Goal: Task Accomplishment & Management: Use online tool/utility

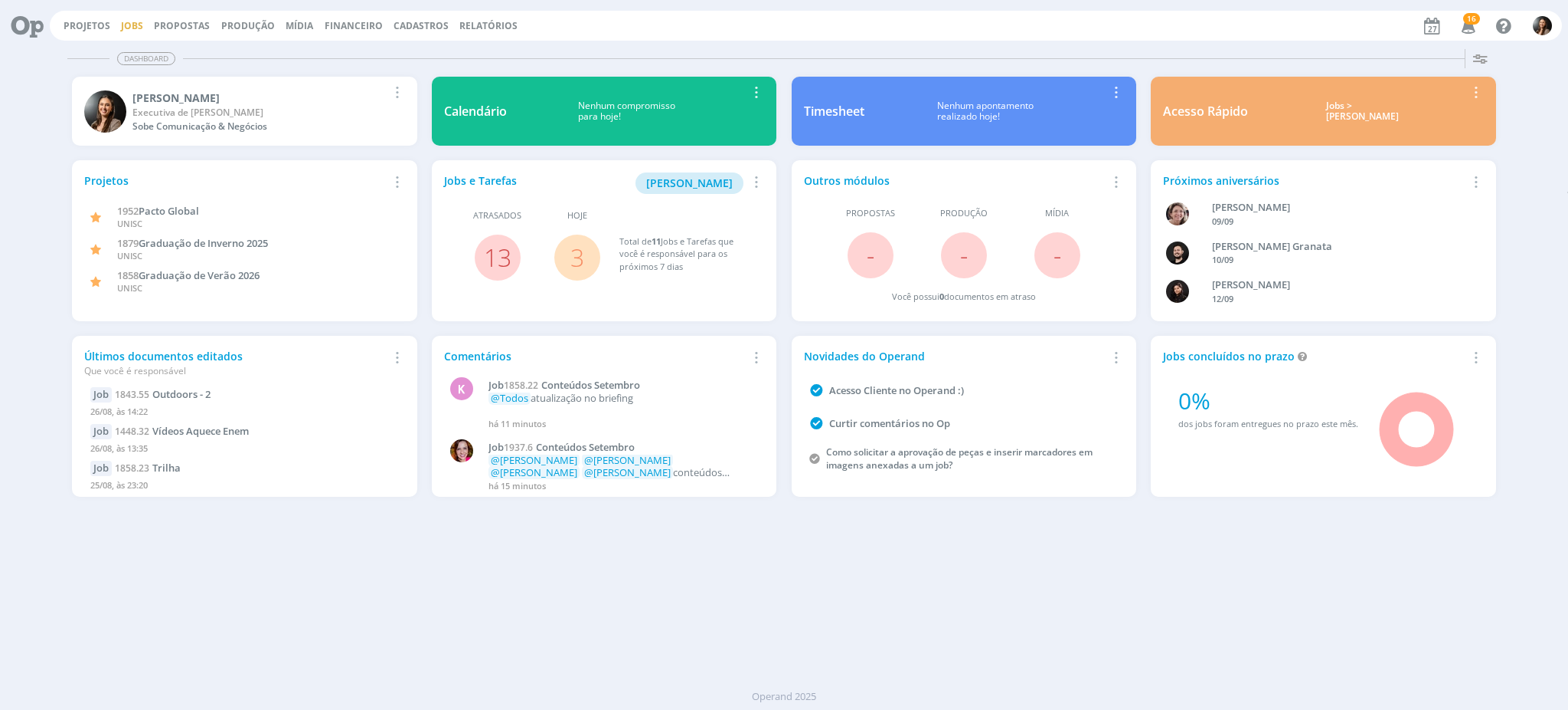
click at [123, 20] on link "Jobs" at bounding box center [132, 26] width 22 height 13
click at [131, 28] on link "Jobs" at bounding box center [132, 26] width 22 height 13
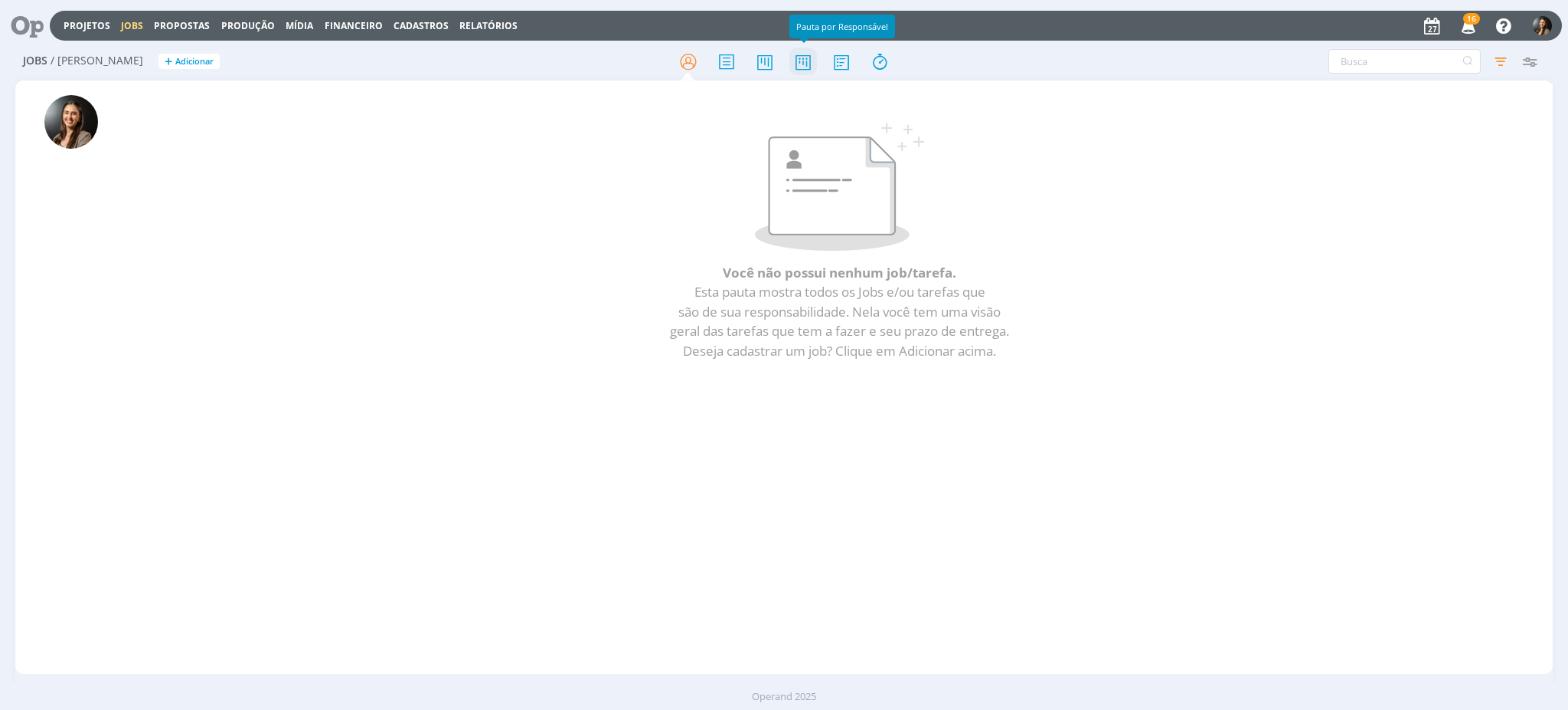
click at [794, 65] on icon at bounding box center [803, 61] width 28 height 30
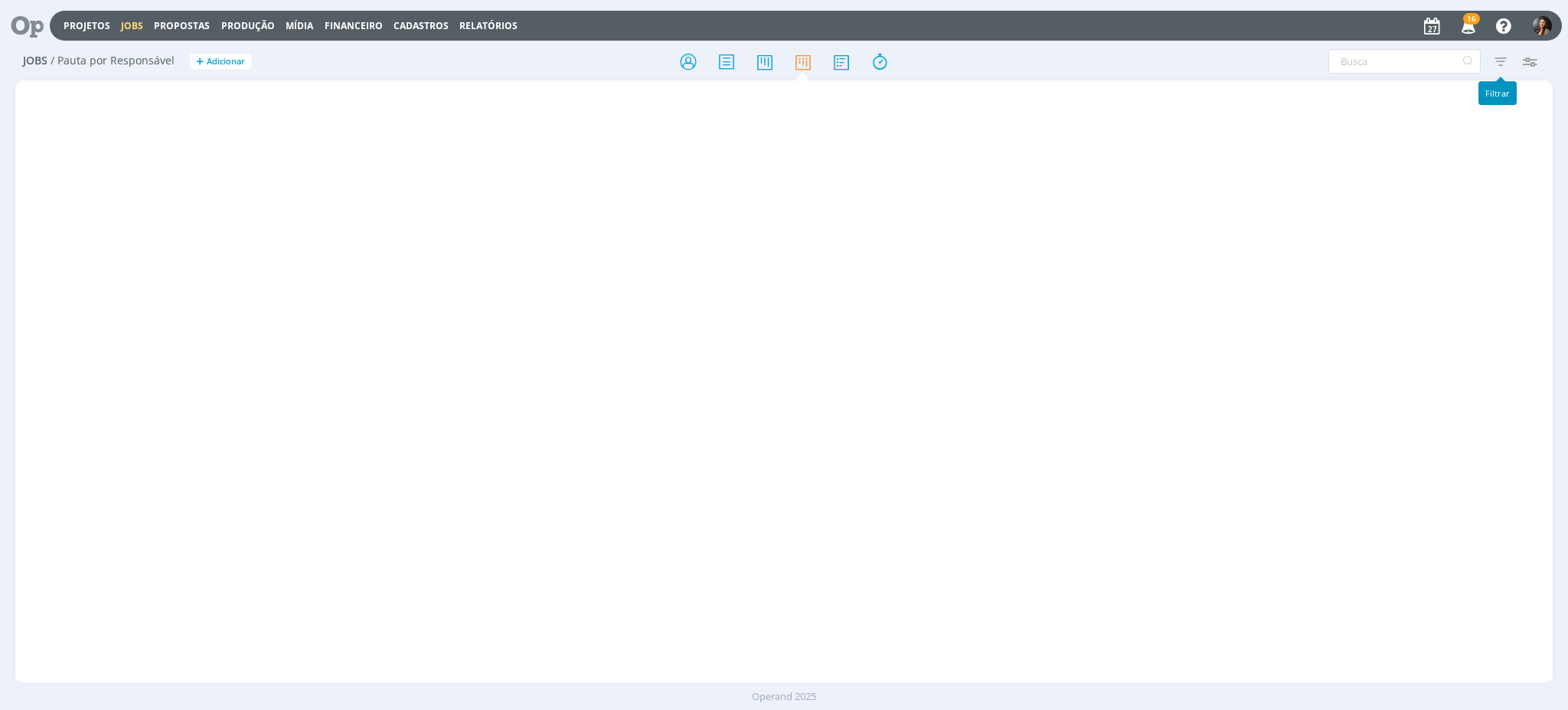
click at [1497, 66] on icon "button" at bounding box center [1501, 61] width 28 height 28
click at [1502, 61] on icon "button" at bounding box center [1501, 61] width 28 height 28
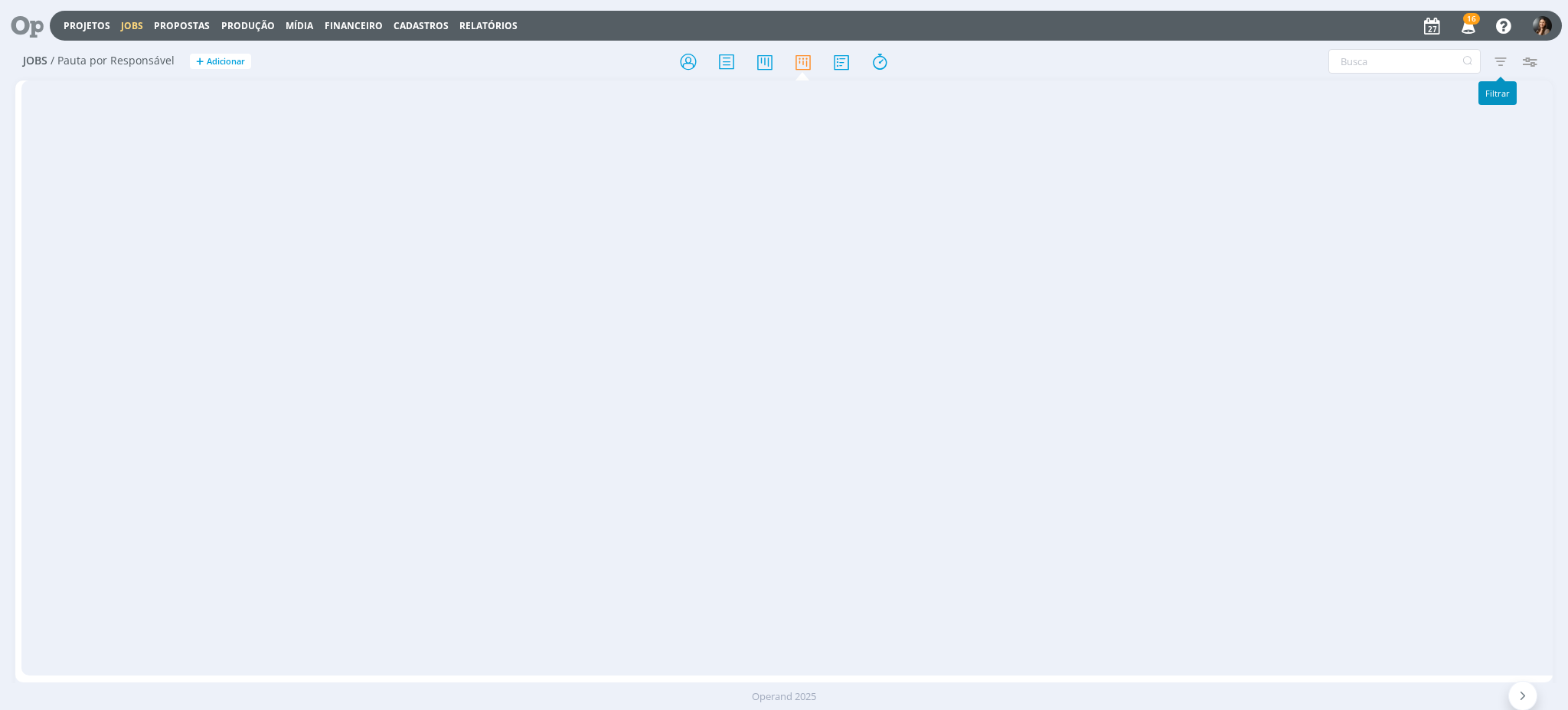
click at [1496, 57] on icon "button" at bounding box center [1501, 61] width 28 height 28
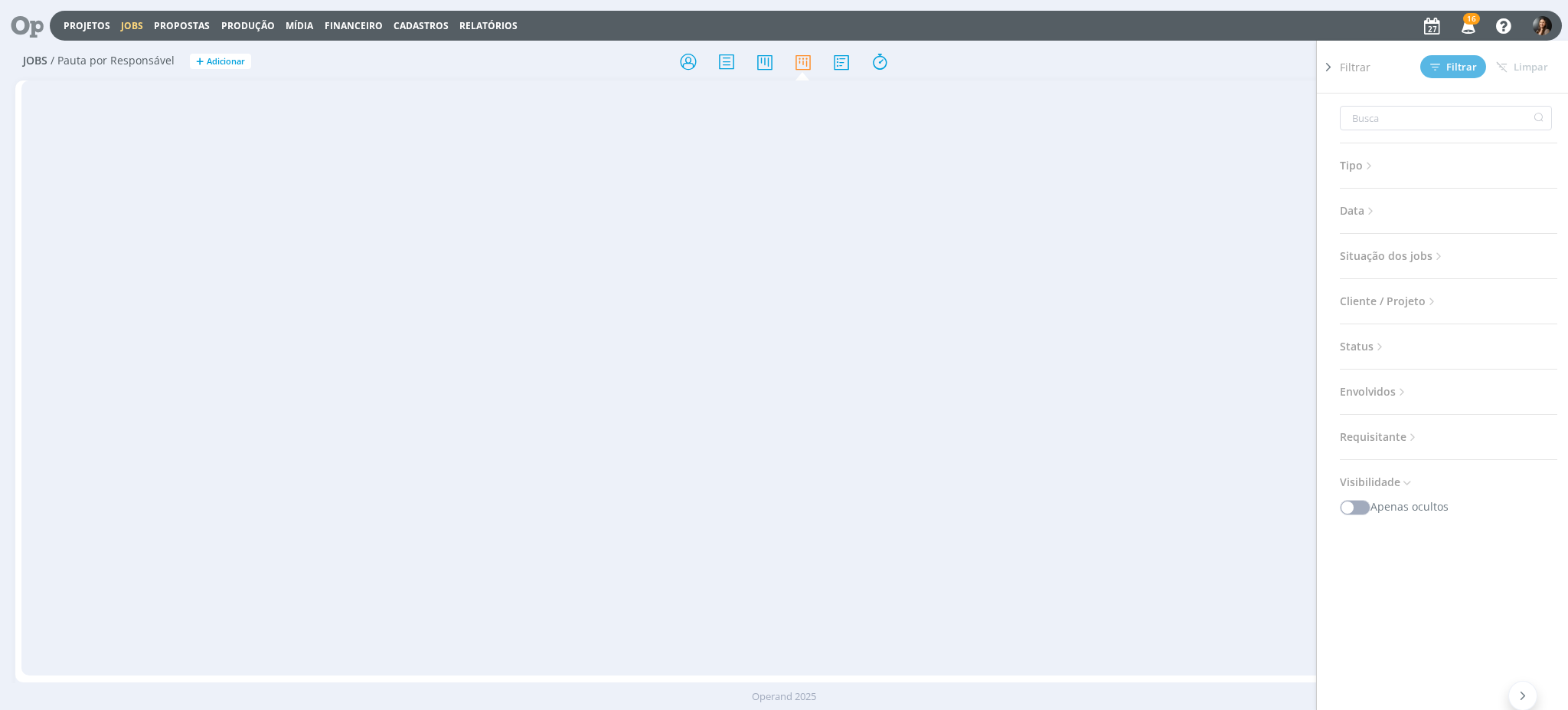
click at [1364, 201] on span "Data" at bounding box center [1359, 210] width 37 height 20
click at [1443, 264] on span "a" at bounding box center [1443, 268] width 10 height 18
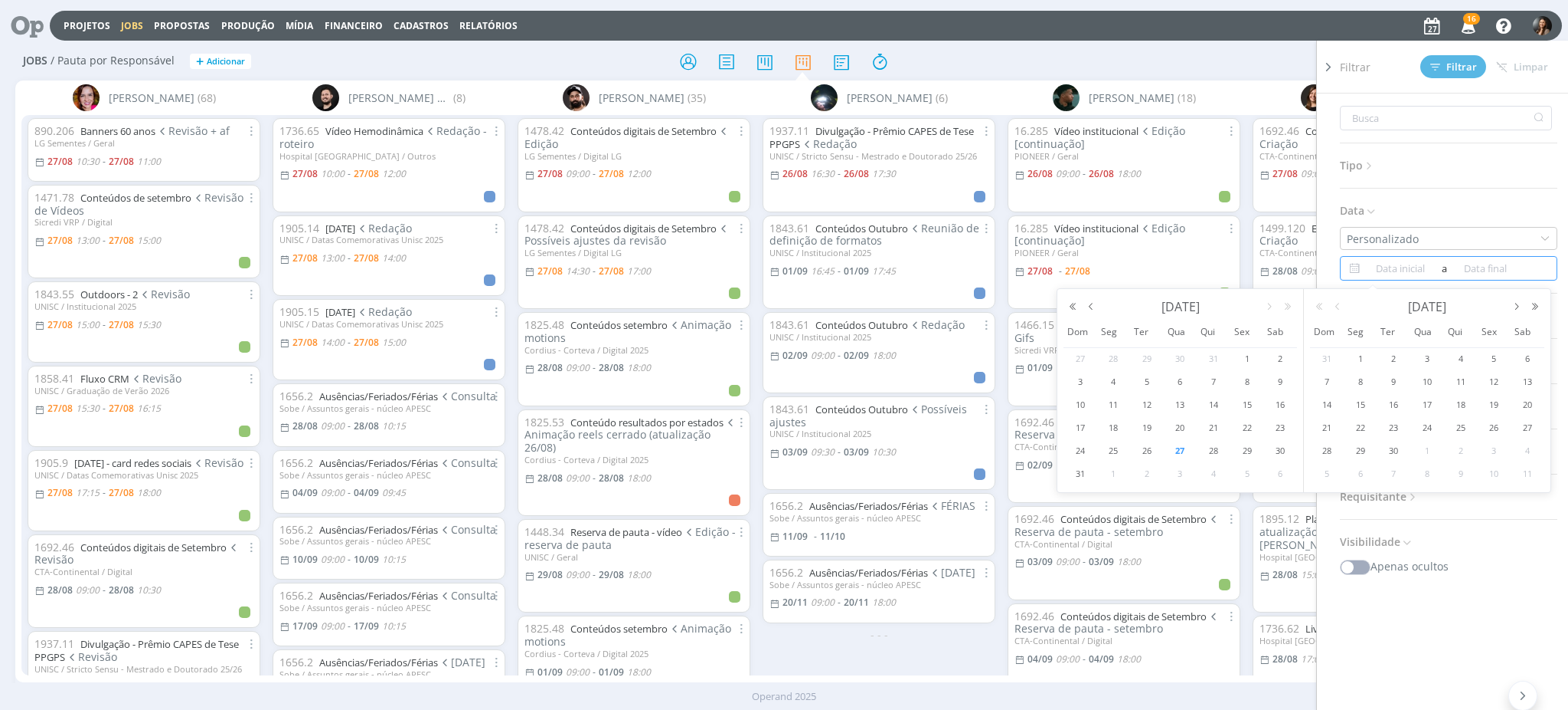
click at [1181, 453] on span "27" at bounding box center [1179, 450] width 18 height 18
click at [1212, 452] on span "28" at bounding box center [1214, 450] width 18 height 18
type input "27/08/2025"
type input "[DATE]"
click at [1405, 274] on input "27/08/2025" at bounding box center [1400, 268] width 74 height 18
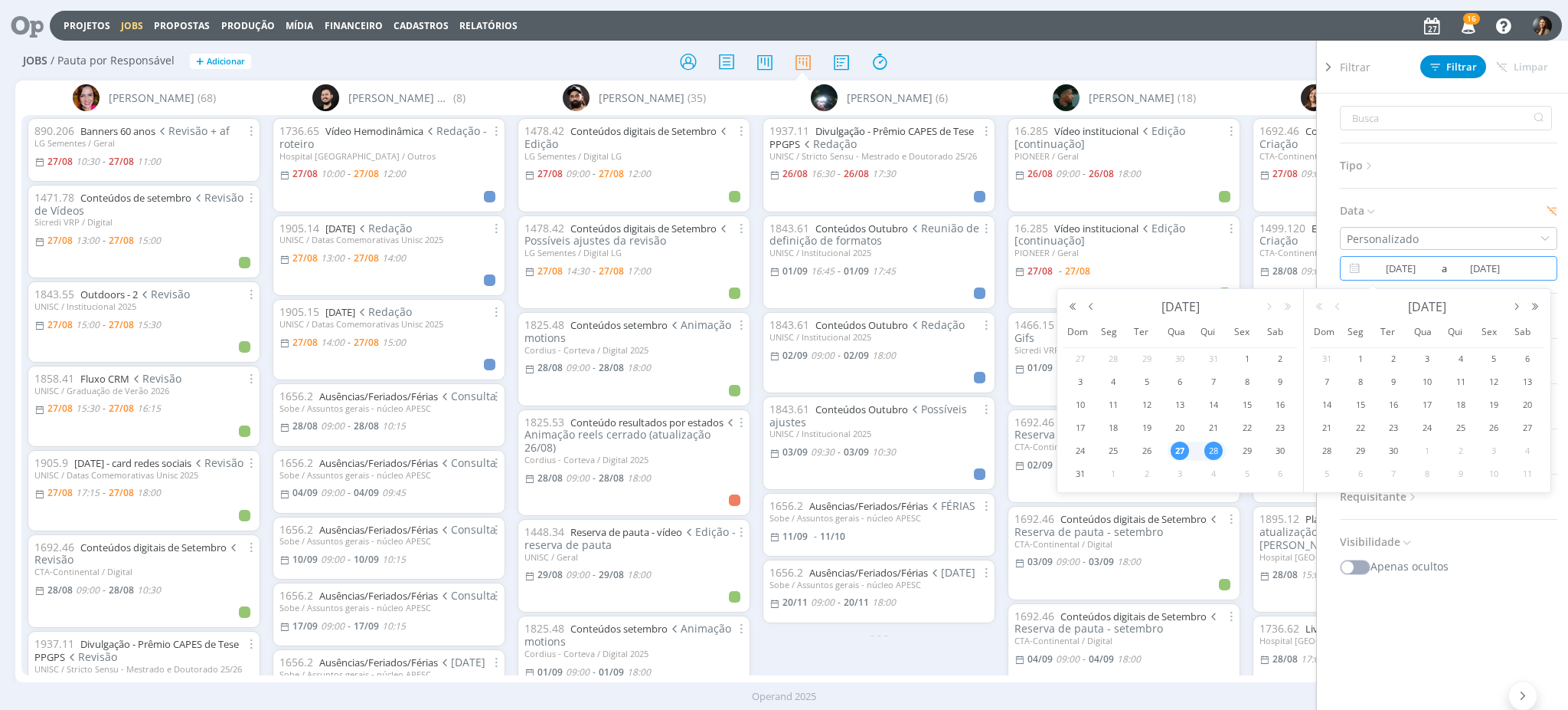
click at [1208, 449] on span "28" at bounding box center [1214, 450] width 18 height 18
click at [1241, 450] on span "29" at bounding box center [1247, 450] width 18 height 18
type input "[DATE]"
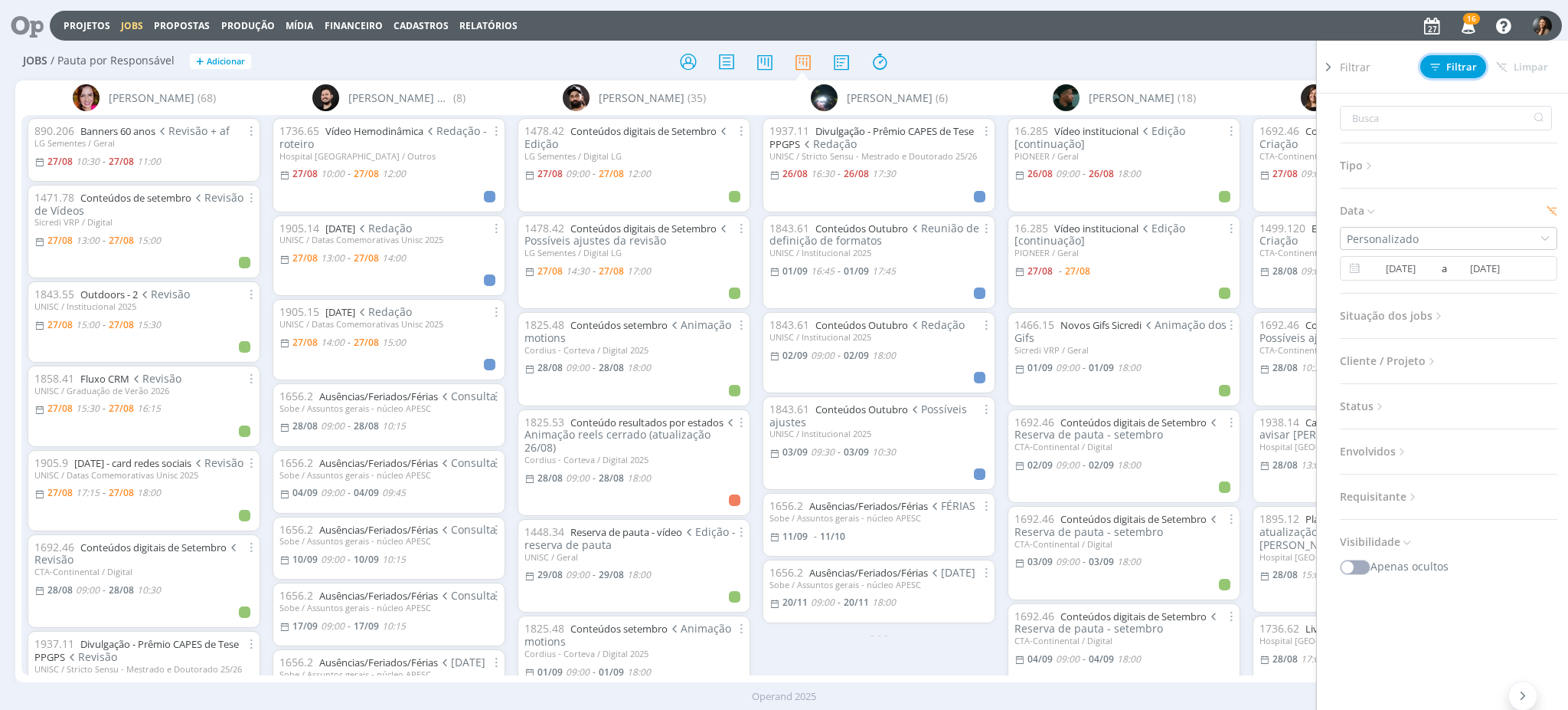
click at [1448, 65] on span "Filtrar" at bounding box center [1454, 67] width 47 height 10
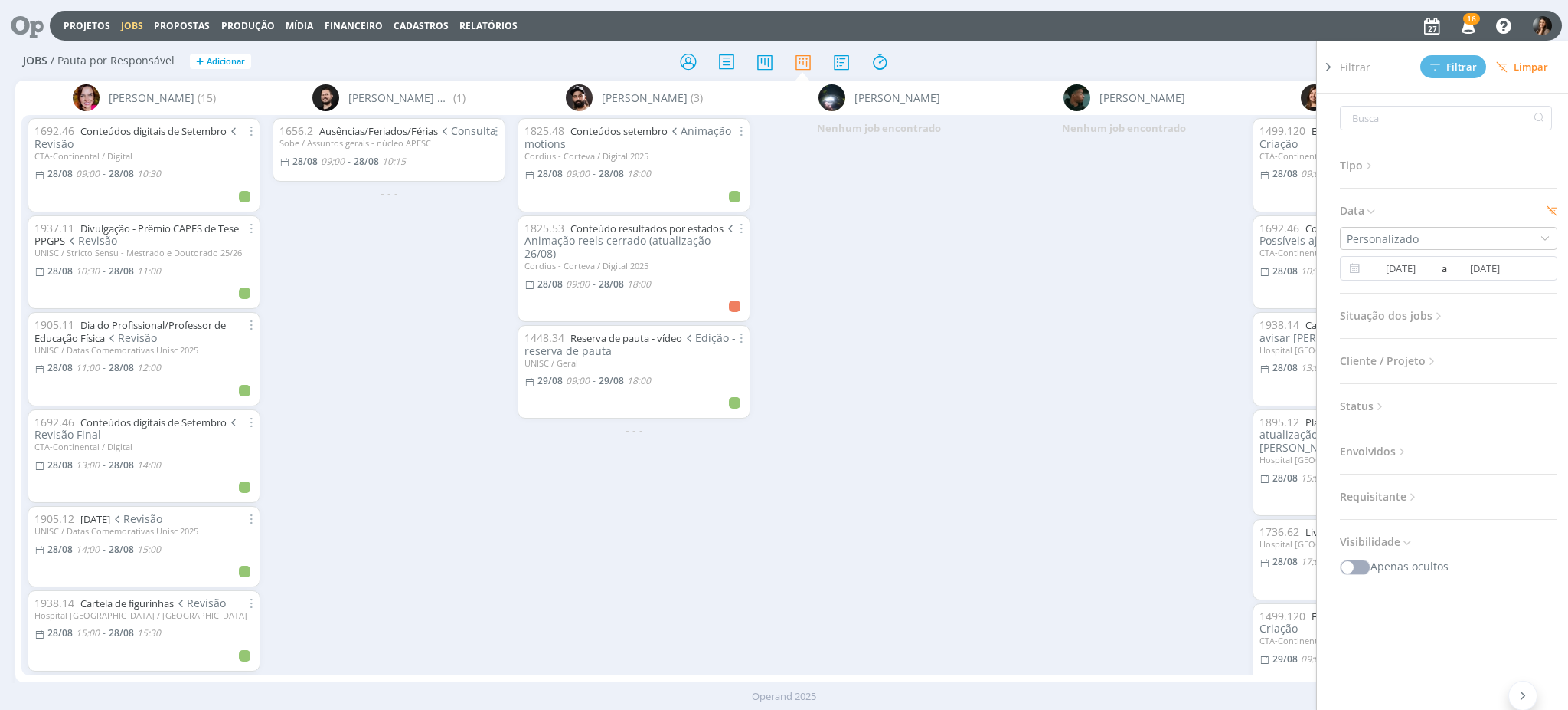
click at [1333, 68] on icon at bounding box center [1329, 66] width 15 height 16
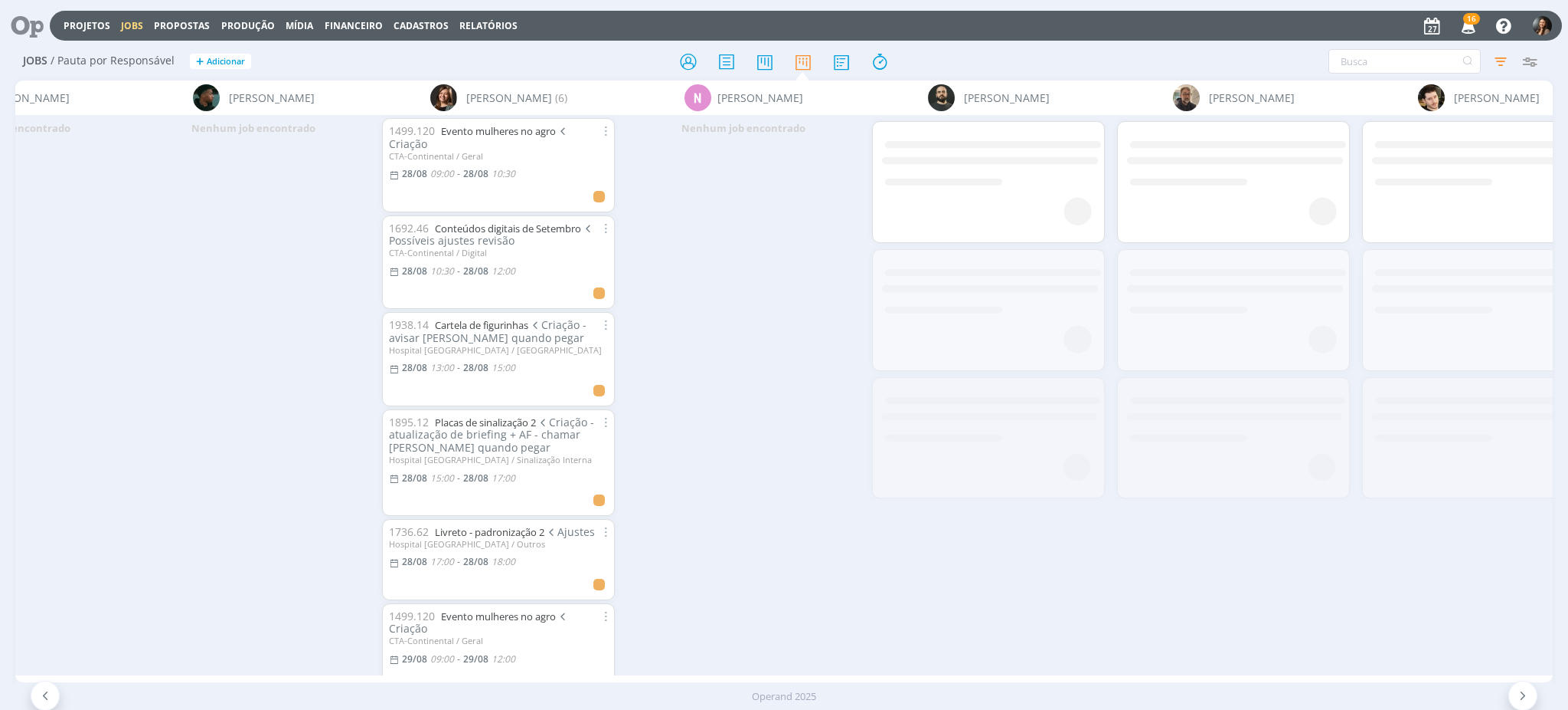
scroll to position [0, 882]
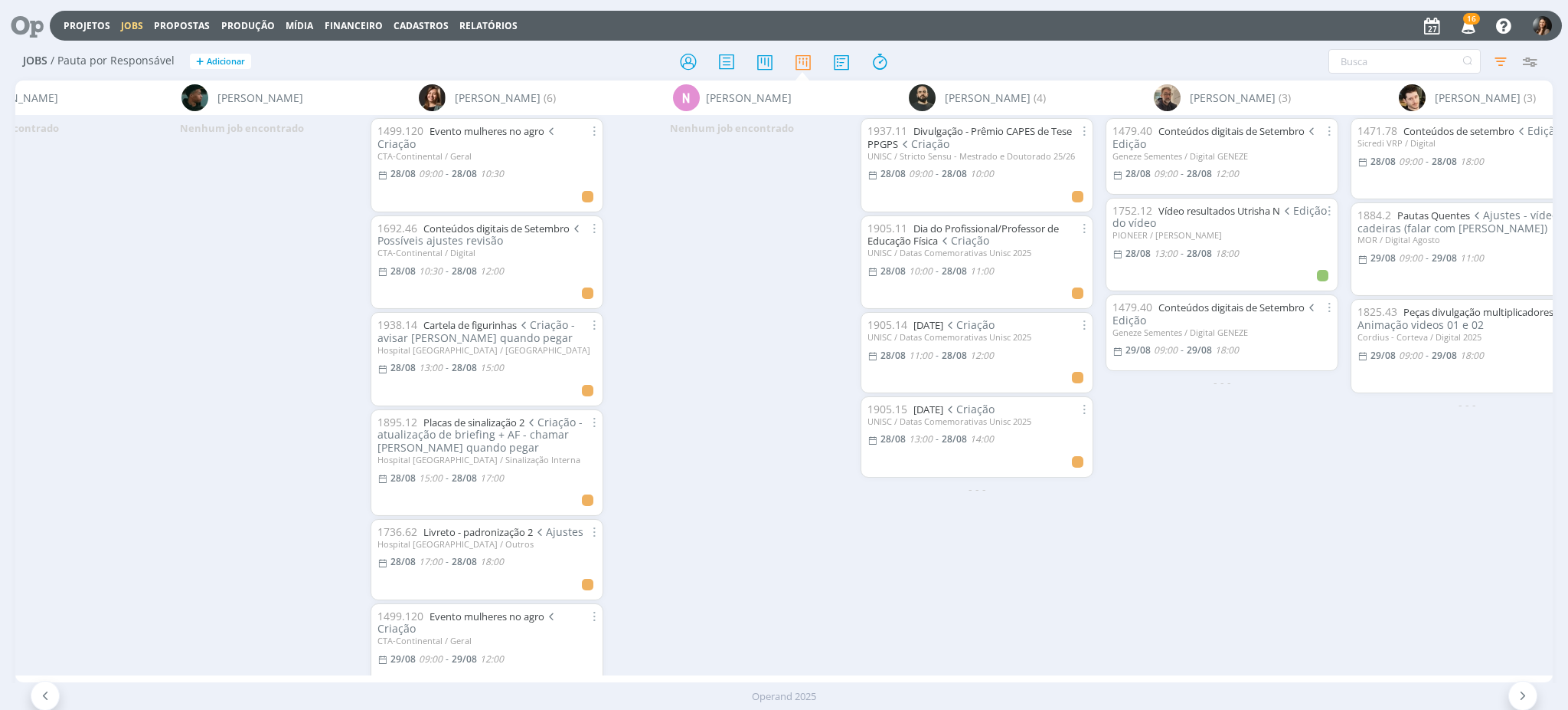
click at [1460, 526] on div "1471.78 Conteúdos de setembro Edição Sicredi VRP / Digital 28/08 09:00 - 28/08 …" at bounding box center [1466, 395] width 245 height 559
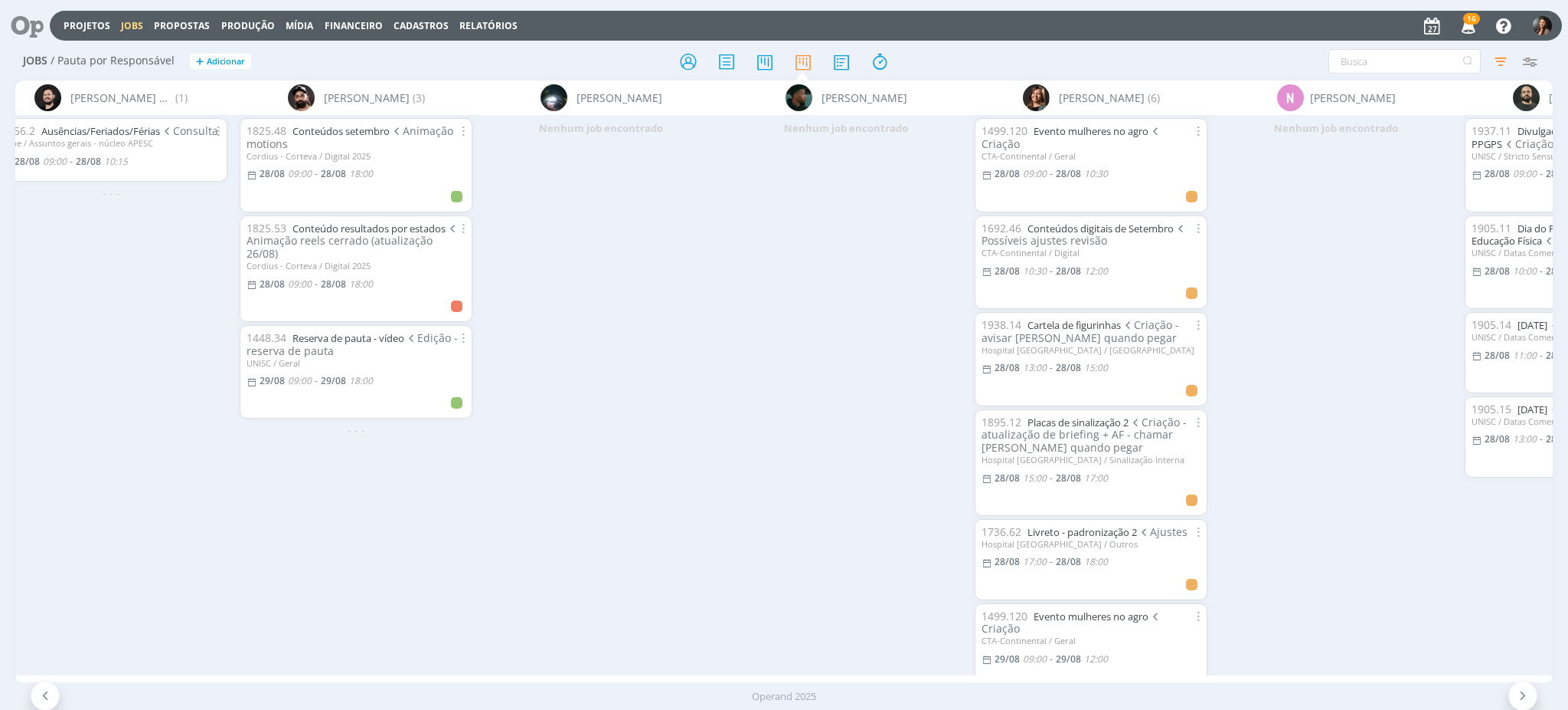
scroll to position [0, 372]
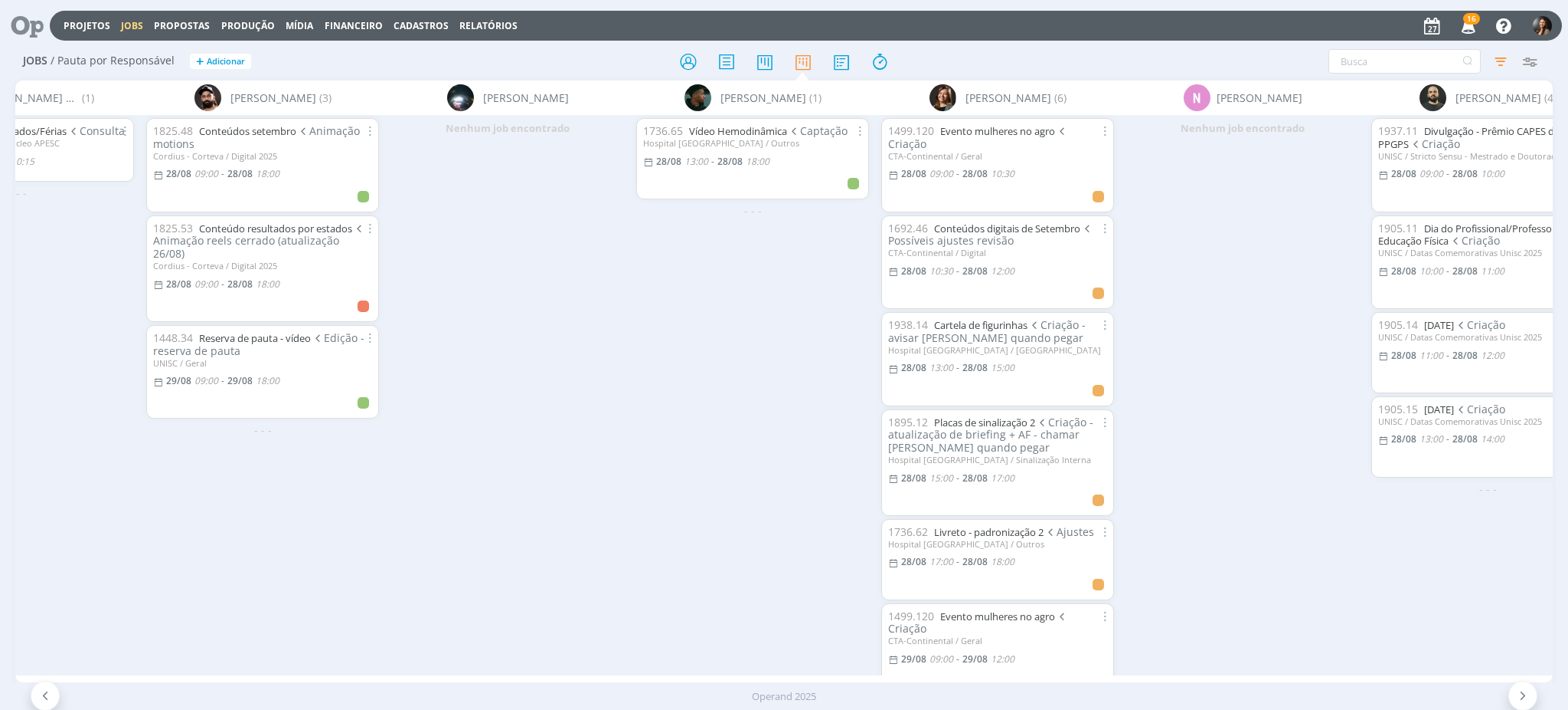
click at [535, 316] on div "Nenhum job encontrado" at bounding box center [507, 395] width 245 height 559
click at [376, 592] on div "1825.48 Conteúdos setembro Animação motions [PERSON_NAME] / Digital 2025 [DATE]…" at bounding box center [262, 395] width 245 height 559
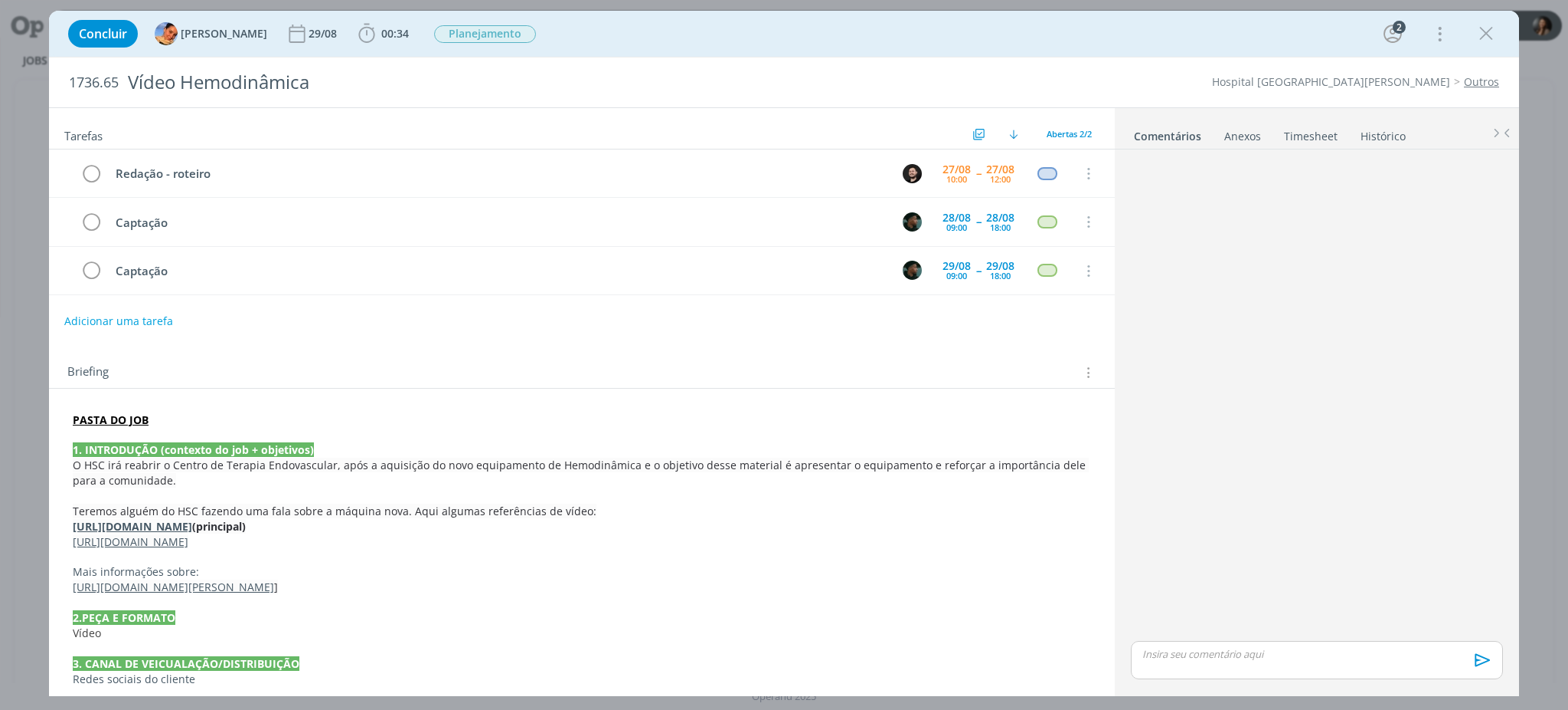
click at [883, 582] on p "https://www.gaz.com.br/novo-equipamento-vai-permitir-a-retomada-dos-exames-de-c…" at bounding box center [582, 587] width 1019 height 15
click at [539, 273] on div "Captação" at bounding box center [498, 271] width 780 height 19
click at [628, 513] on p "Teremos alguém do HSC fazendo uma fala sobre a máquina nova. Aqui algumas refer…" at bounding box center [582, 511] width 1019 height 15
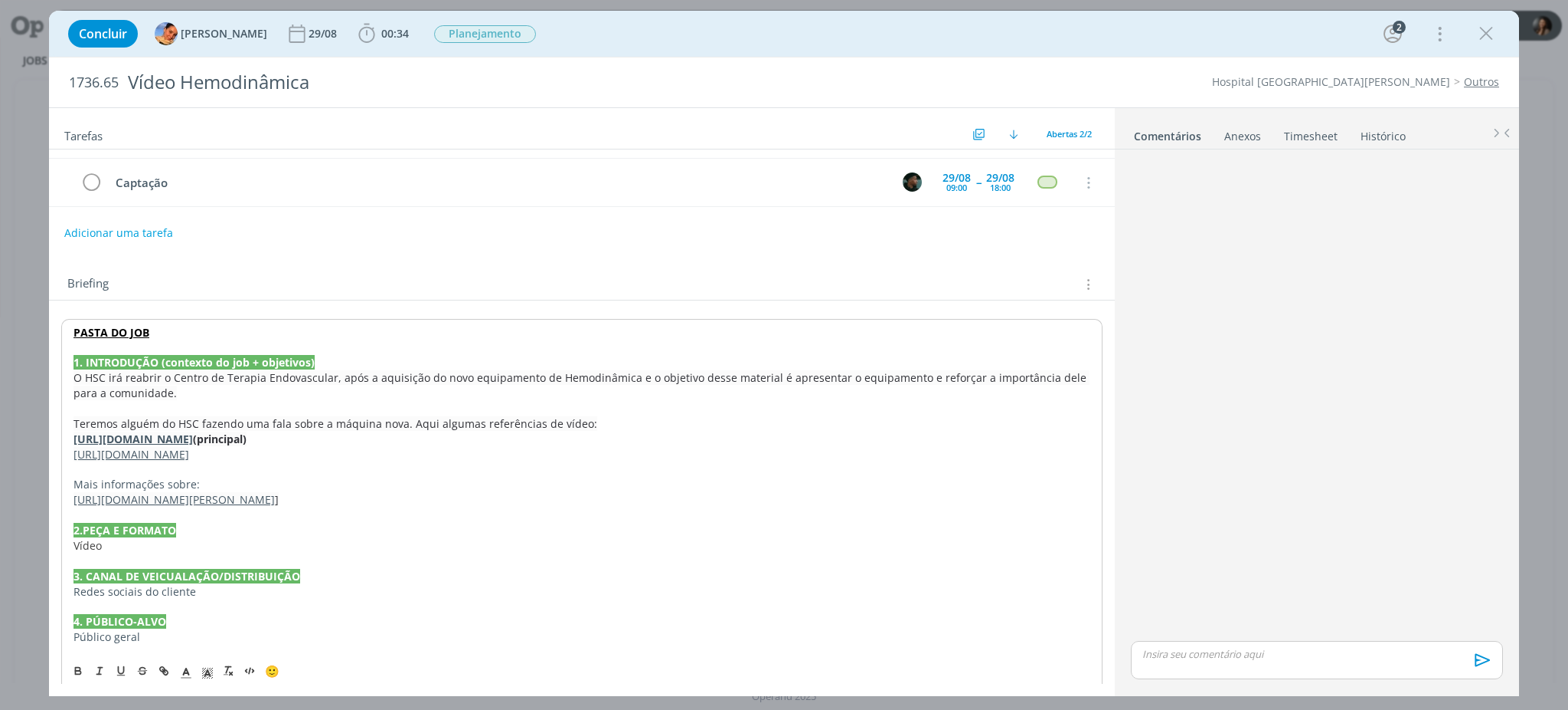
scroll to position [150, 0]
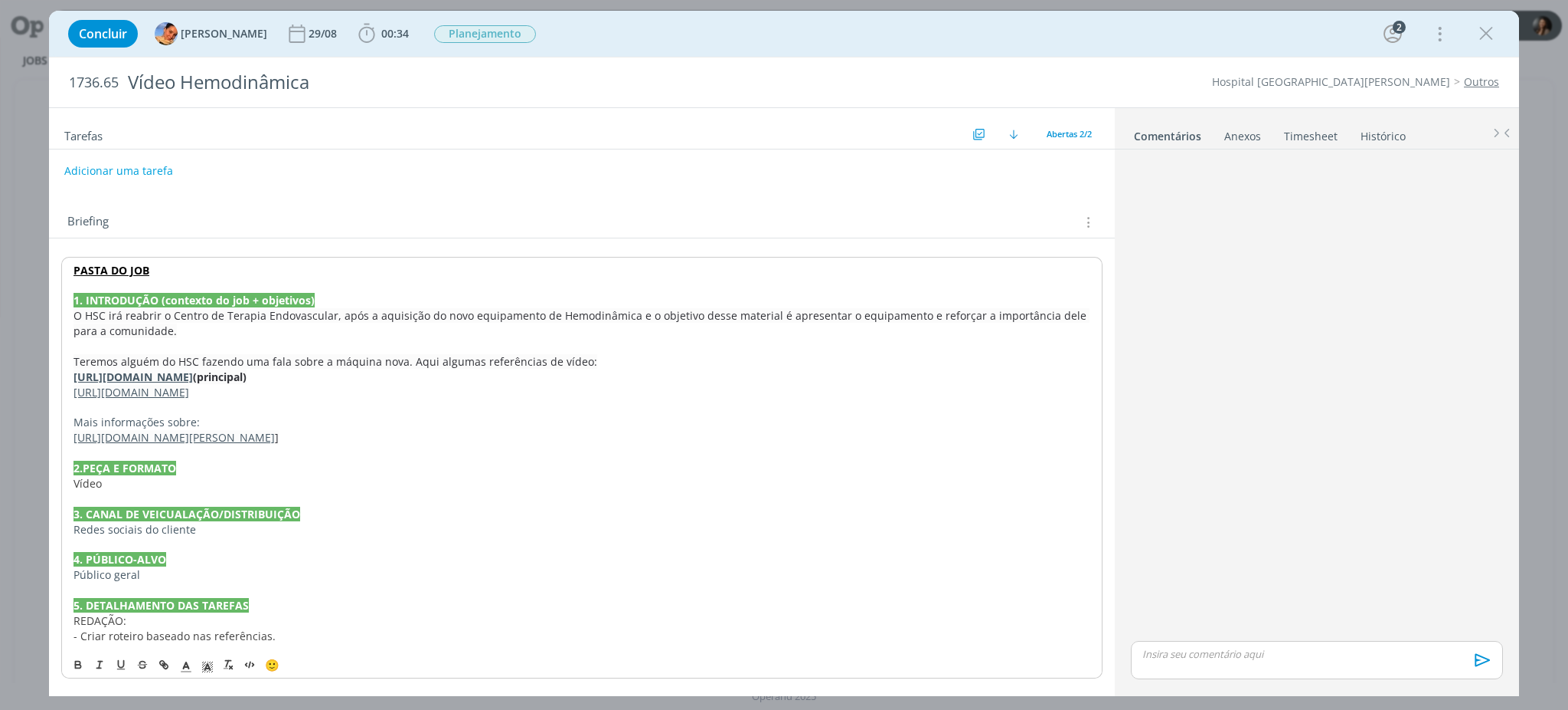
click at [404, 636] on p "- Criar roteiro baseado nas referências." at bounding box center [582, 636] width 1017 height 15
click at [411, 588] on p "dialog" at bounding box center [582, 590] width 1019 height 15
click at [478, 600] on p "5. DETALHAMENTO DAS TAREFAS" at bounding box center [582, 605] width 1019 height 15
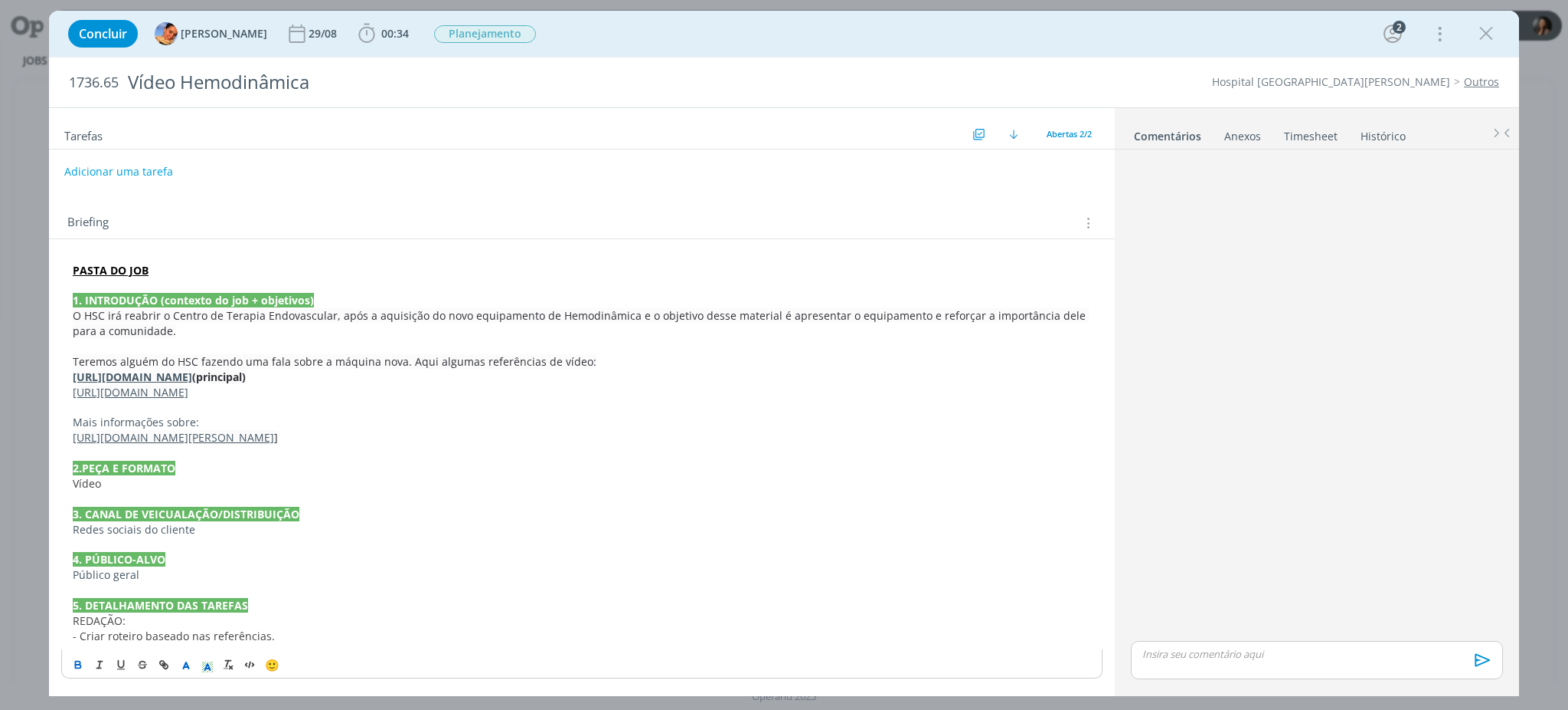
click at [610, 632] on p "- Criar roteiro baseado nas referências." at bounding box center [582, 636] width 1019 height 15
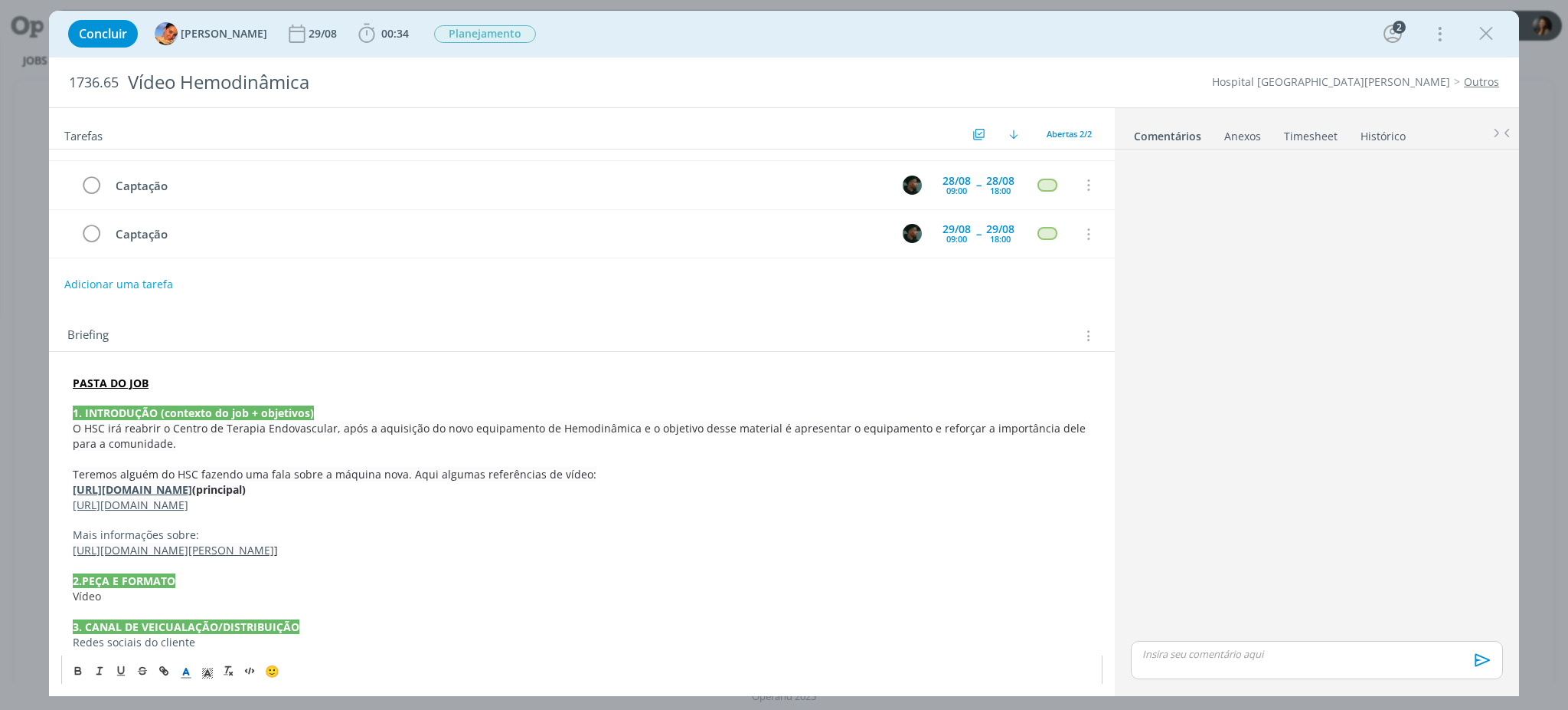
scroll to position [0, 0]
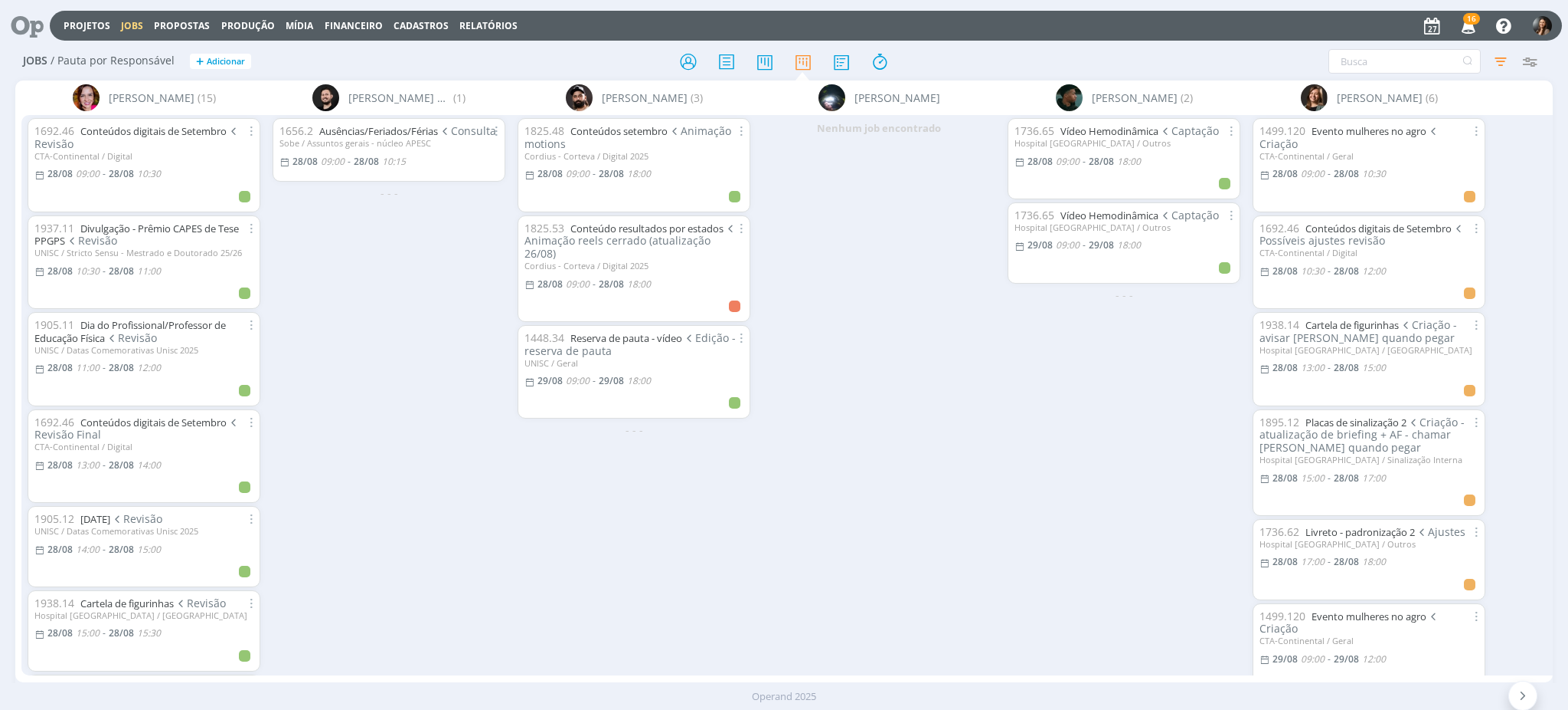
click at [621, 506] on div "1825.48 Conteúdos setembro Animação motions [PERSON_NAME] / Digital 2025 [DATE]…" at bounding box center [634, 395] width 245 height 559
click at [429, 484] on div "1656.2 Ausências/Feriados/Férias Consulta Sobe / Assuntos gerais - núcleo APESC…" at bounding box center [389, 395] width 245 height 559
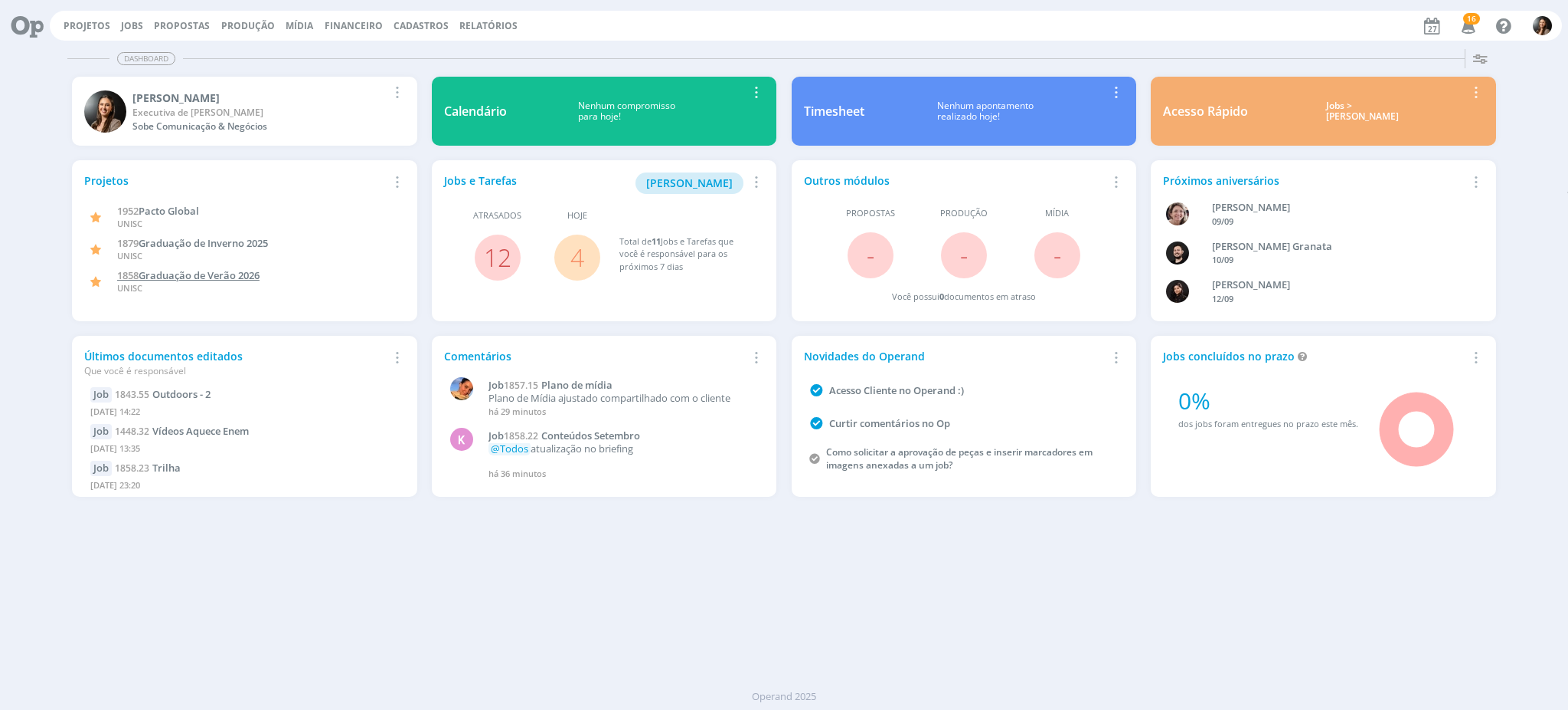
click at [184, 271] on span "Graduação de Verão 2026" at bounding box center [199, 275] width 121 height 13
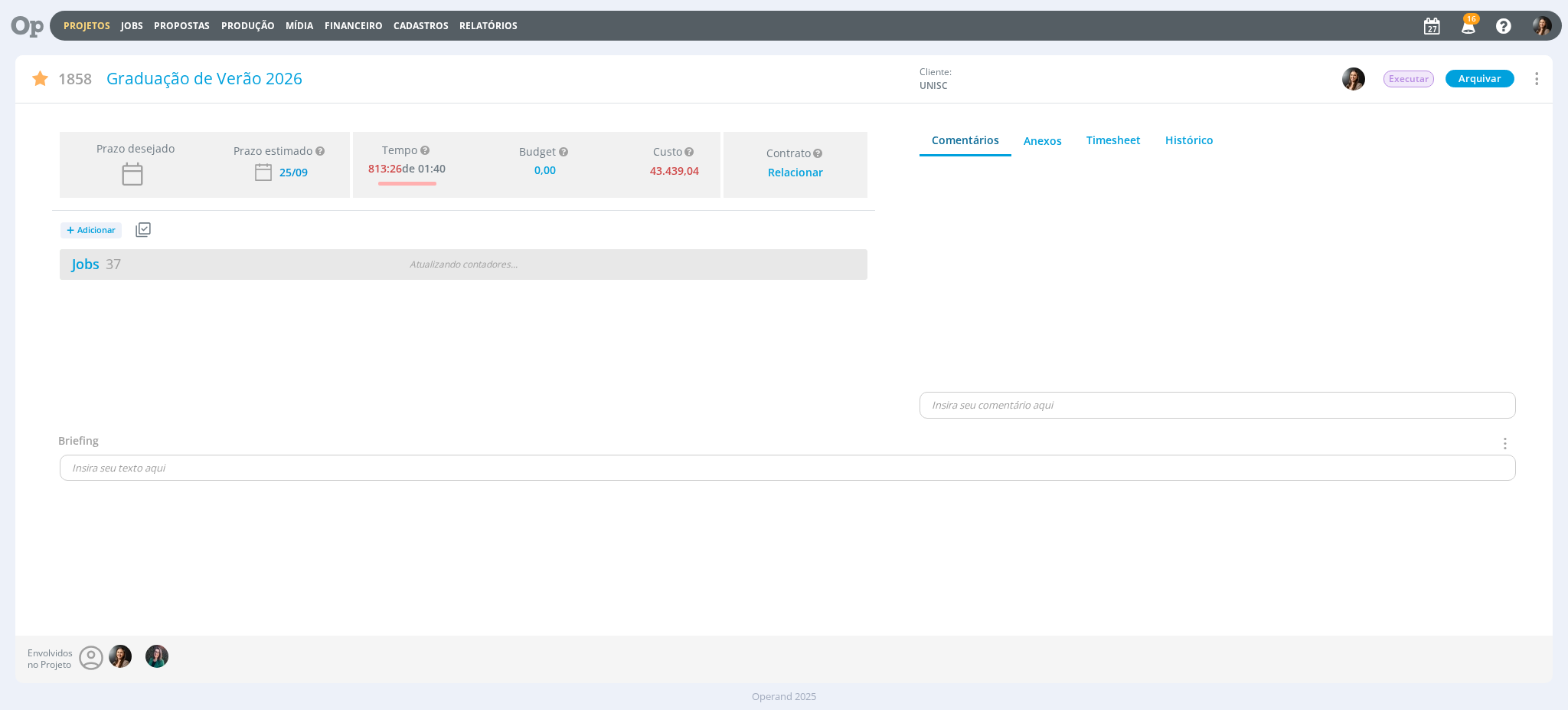
type input "0,00"
click at [737, 267] on div "4 / 41" at bounding box center [665, 264] width 403 height 17
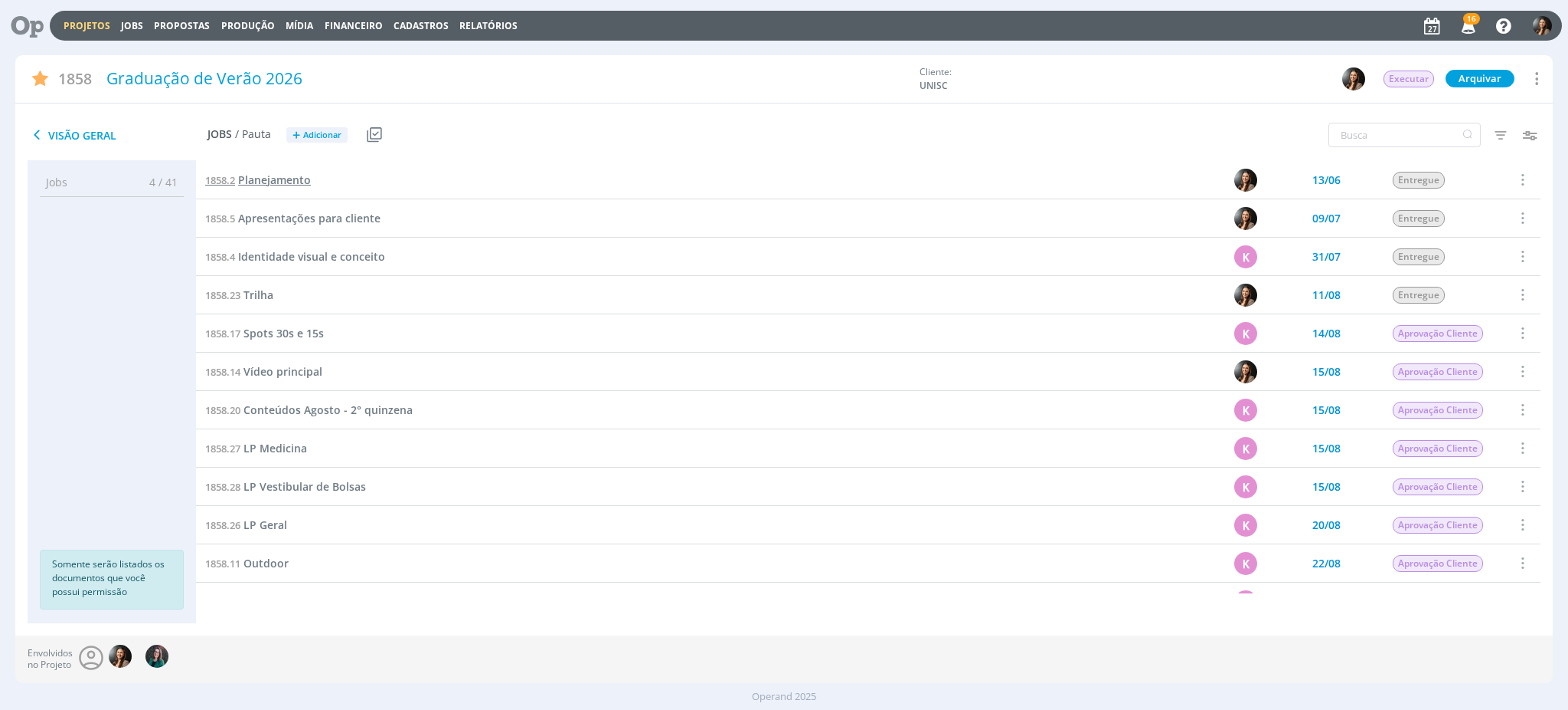
click at [250, 180] on span "Planejamento" at bounding box center [275, 179] width 73 height 14
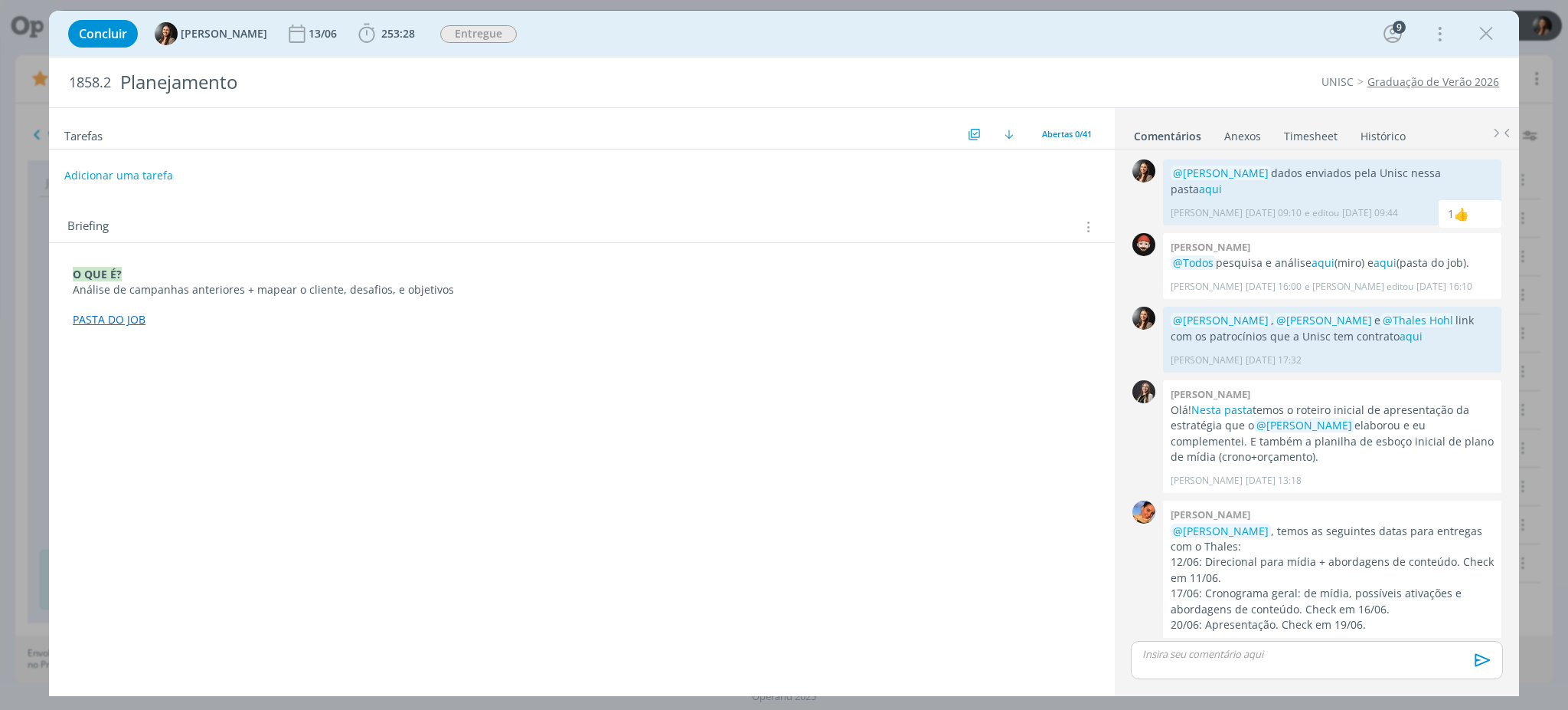
scroll to position [26, 0]
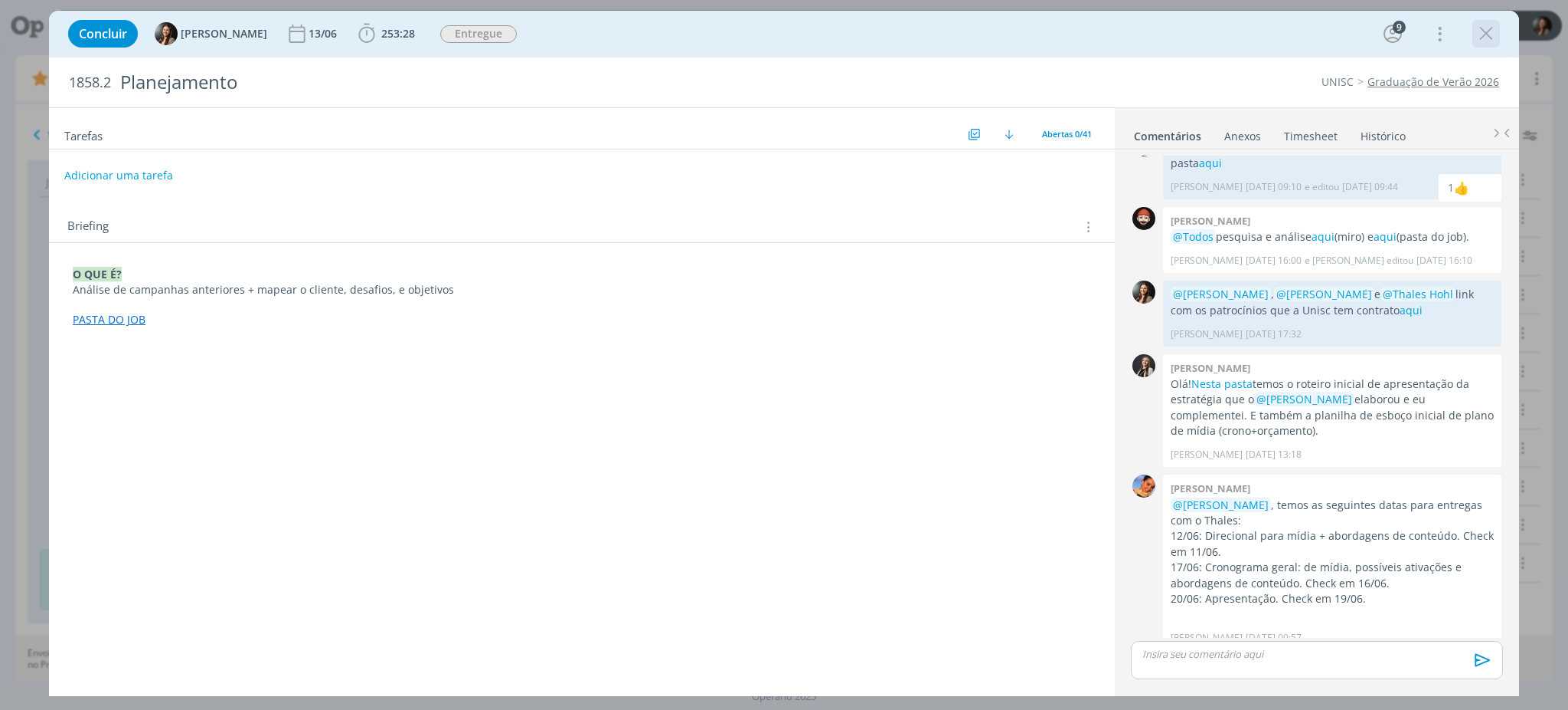
click at [1486, 43] on icon "dialog" at bounding box center [1486, 34] width 23 height 23
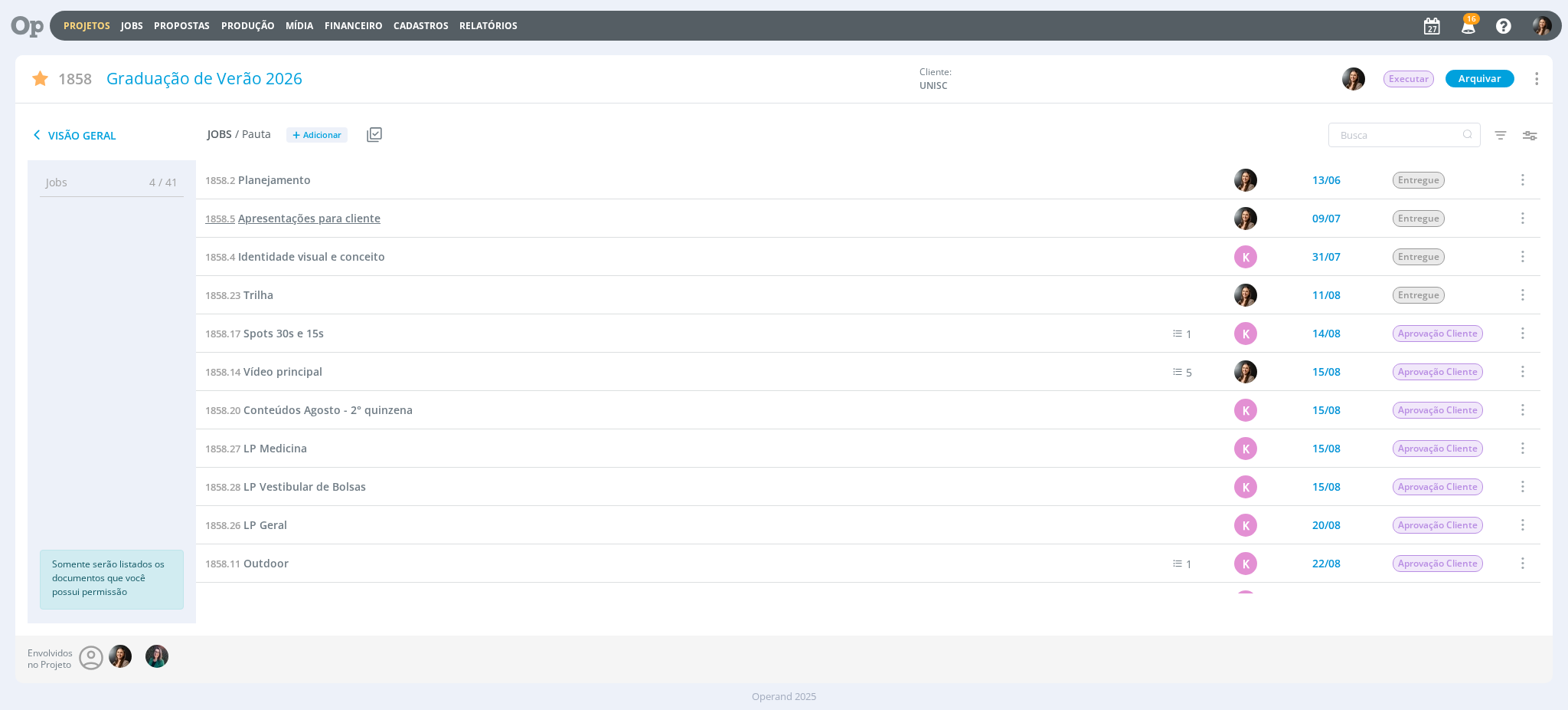
click at [335, 221] on span "Apresentações para cliente" at bounding box center [309, 217] width 142 height 14
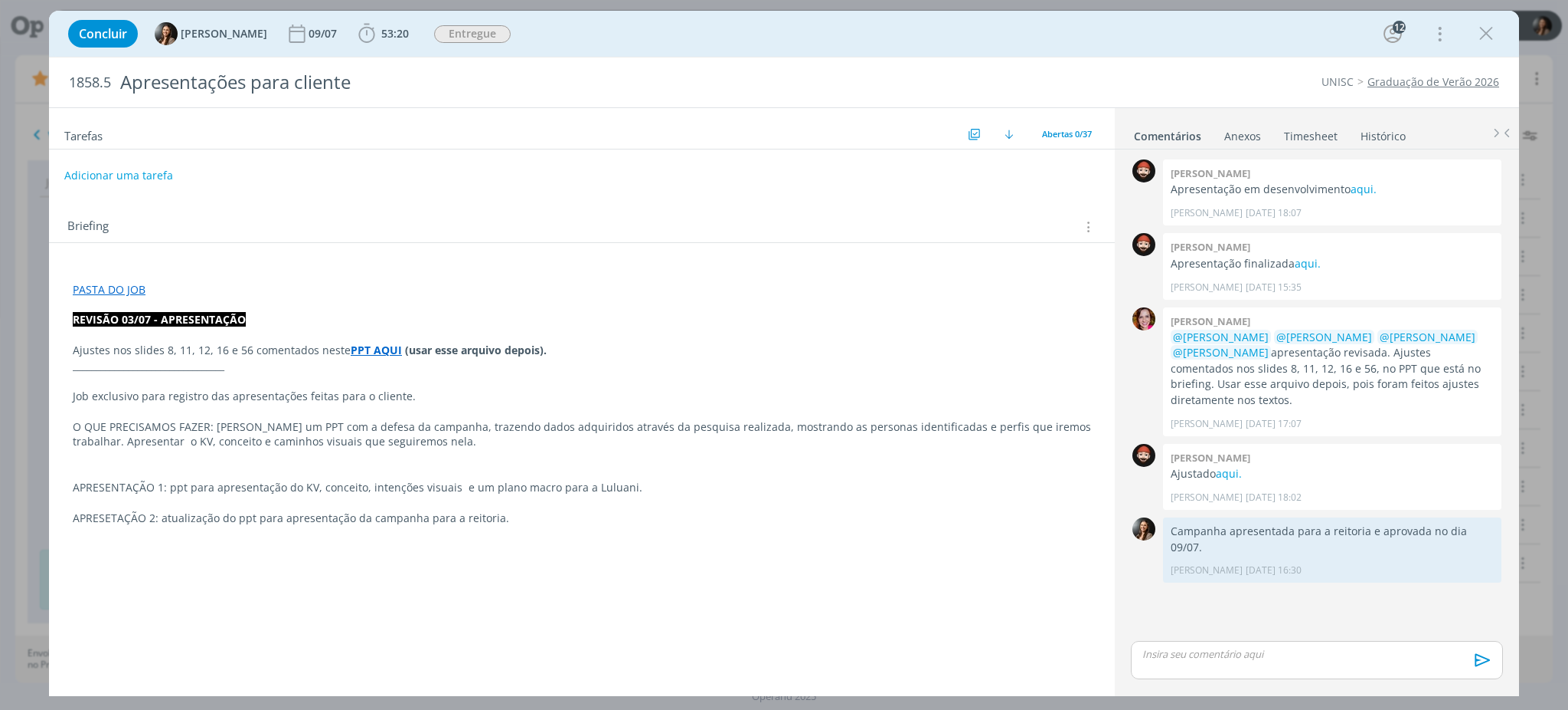
click at [366, 343] on strong "PPT AQUI" at bounding box center [375, 349] width 51 height 14
click at [1326, 593] on div "0 William meurer Apresentação em desenvolvimento aqui. William Meurer 02/07 às …" at bounding box center [1317, 396] width 384 height 481
click at [1226, 466] on link "aqui." at bounding box center [1228, 473] width 26 height 14
